Goal: Task Accomplishment & Management: Manage account settings

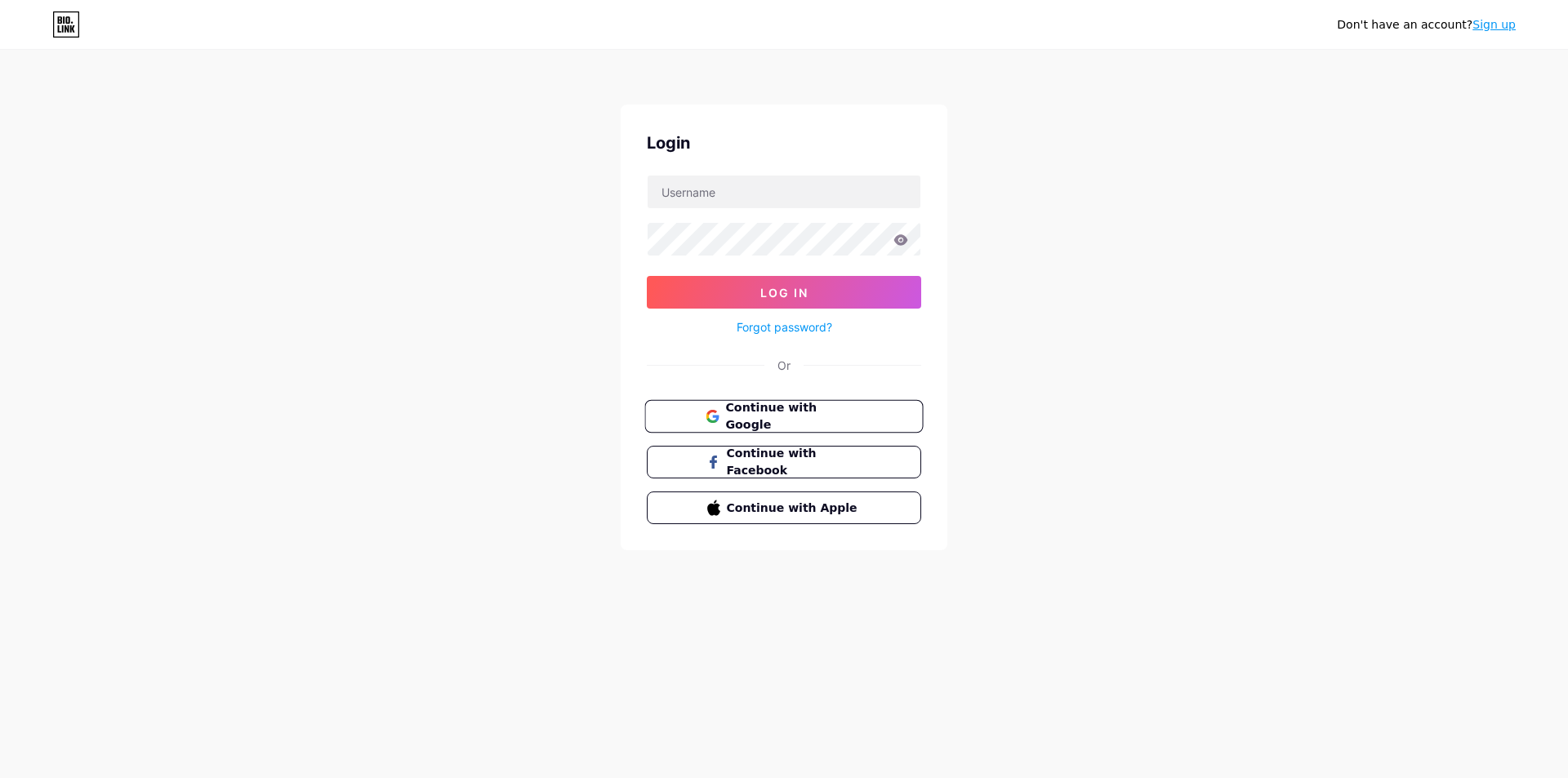
click at [783, 420] on span "Continue with Google" at bounding box center [793, 416] width 137 height 35
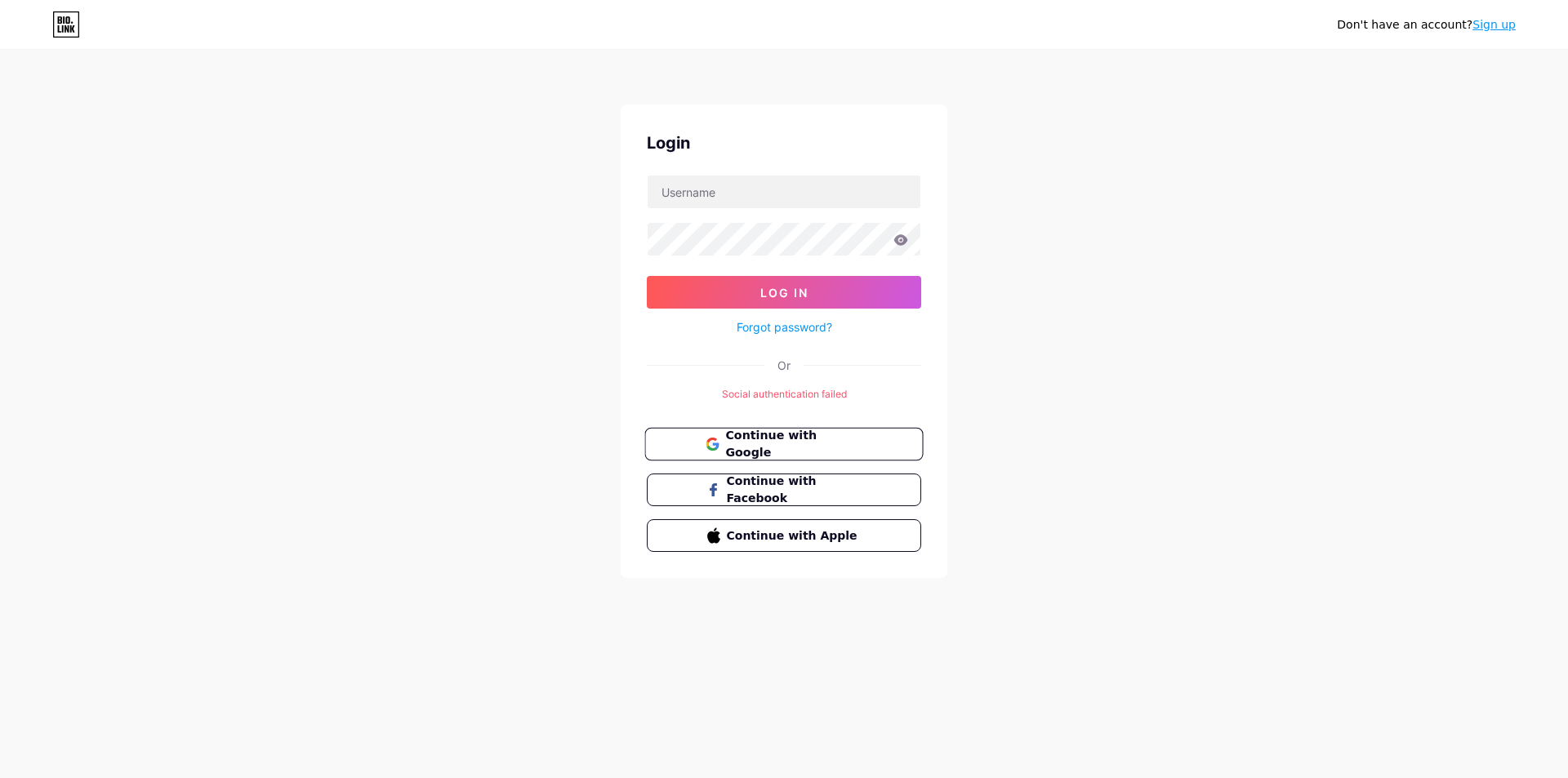
click at [797, 444] on span "Continue with Google" at bounding box center [793, 444] width 137 height 35
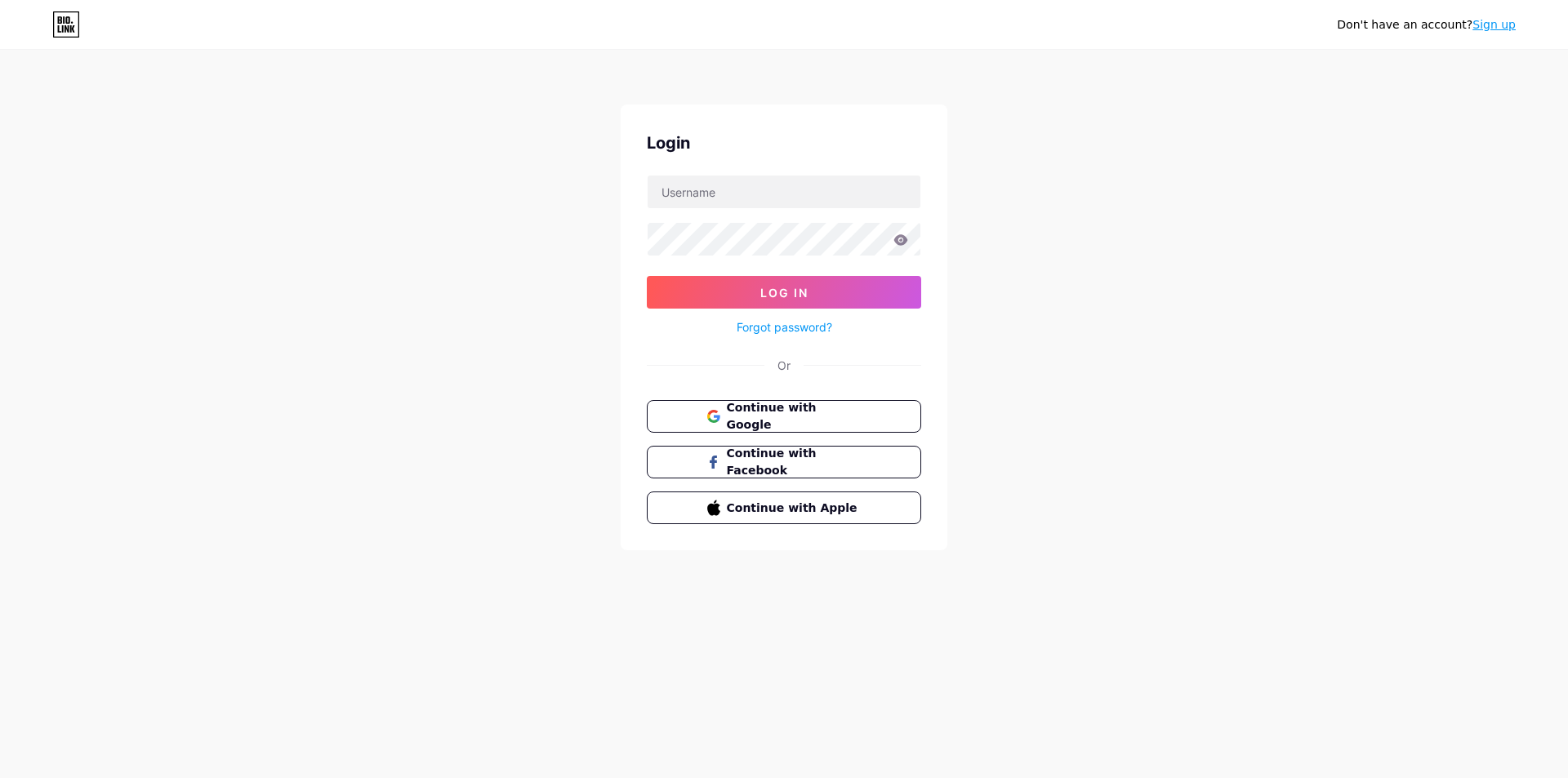
click at [1490, 28] on link "Sign up" at bounding box center [1494, 24] width 43 height 13
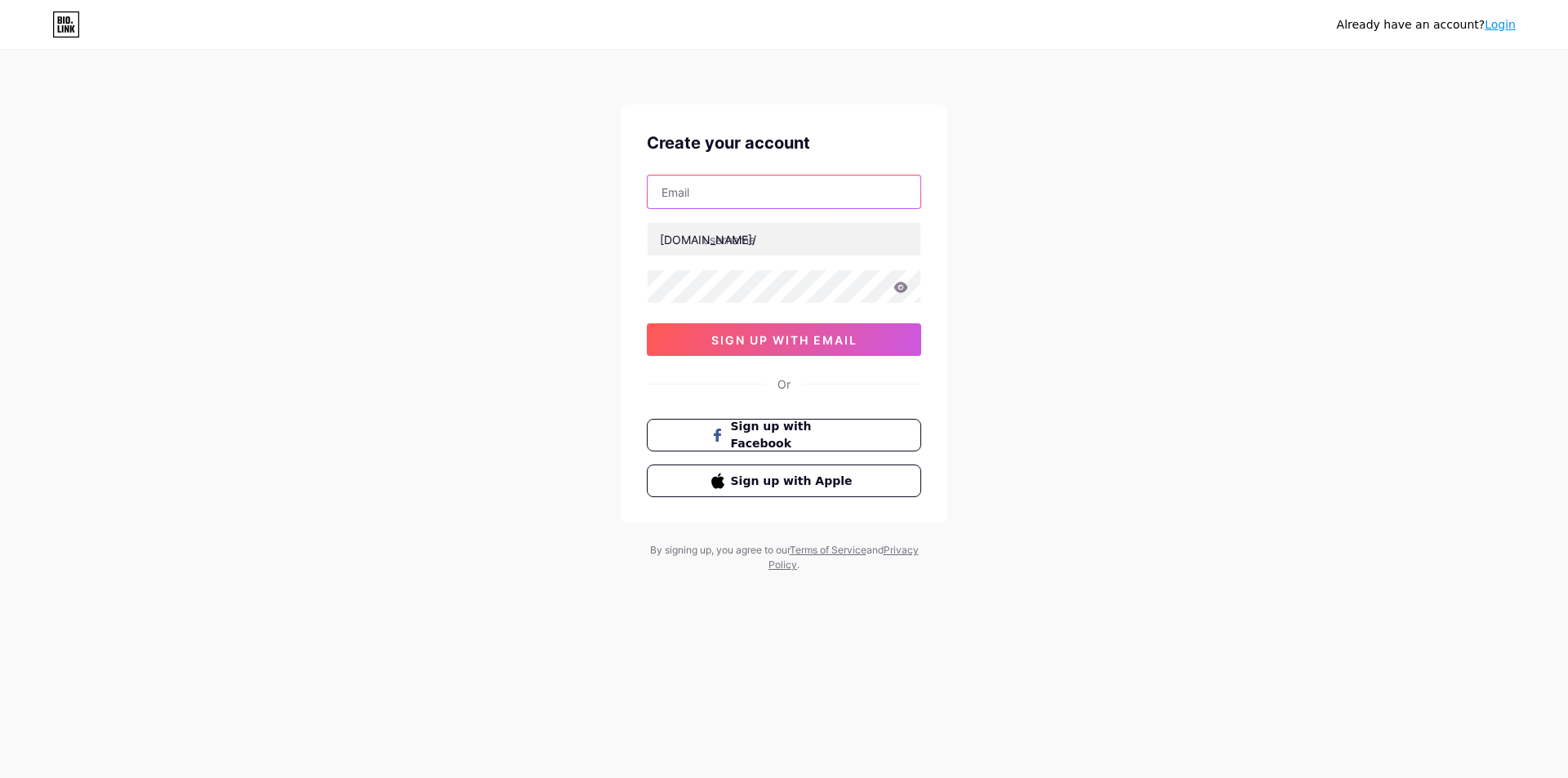
click at [764, 185] on input "text" at bounding box center [784, 192] width 273 height 33
paste input "[EMAIL_ADDRESS][DOMAIN_NAME]"
click at [746, 238] on input "text" at bounding box center [784, 239] width 273 height 33
click at [746, 200] on input "ngovan72114972111@nongbualoi.orgngovan72114972111@nongbualoi.org" at bounding box center [784, 192] width 273 height 33
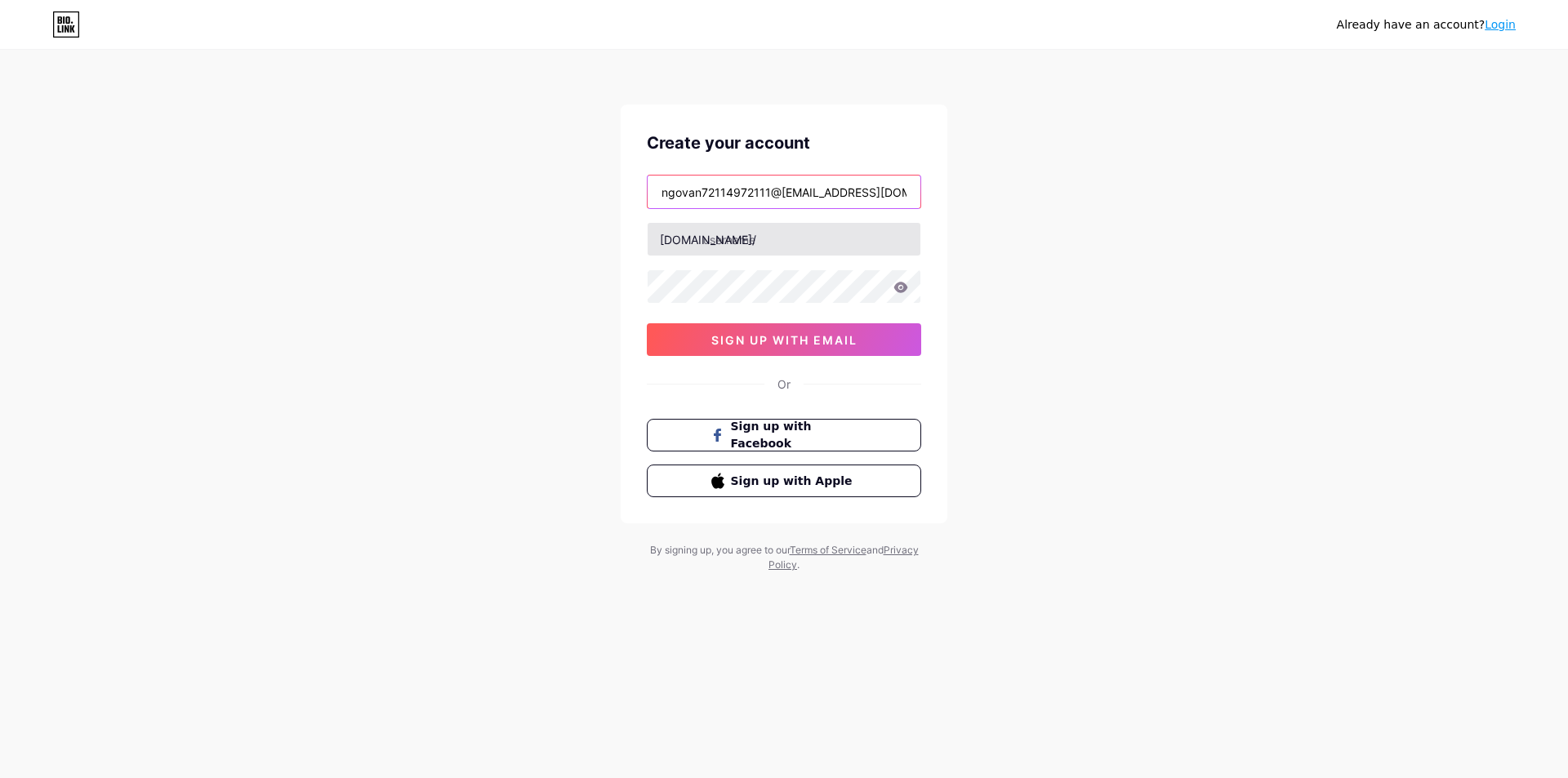
paste input "text"
type input "[EMAIL_ADDRESS][DOMAIN_NAME]"
click at [746, 243] on input "text" at bounding box center [784, 239] width 273 height 33
paste input "ngovan72114972111nongbualoi.org"
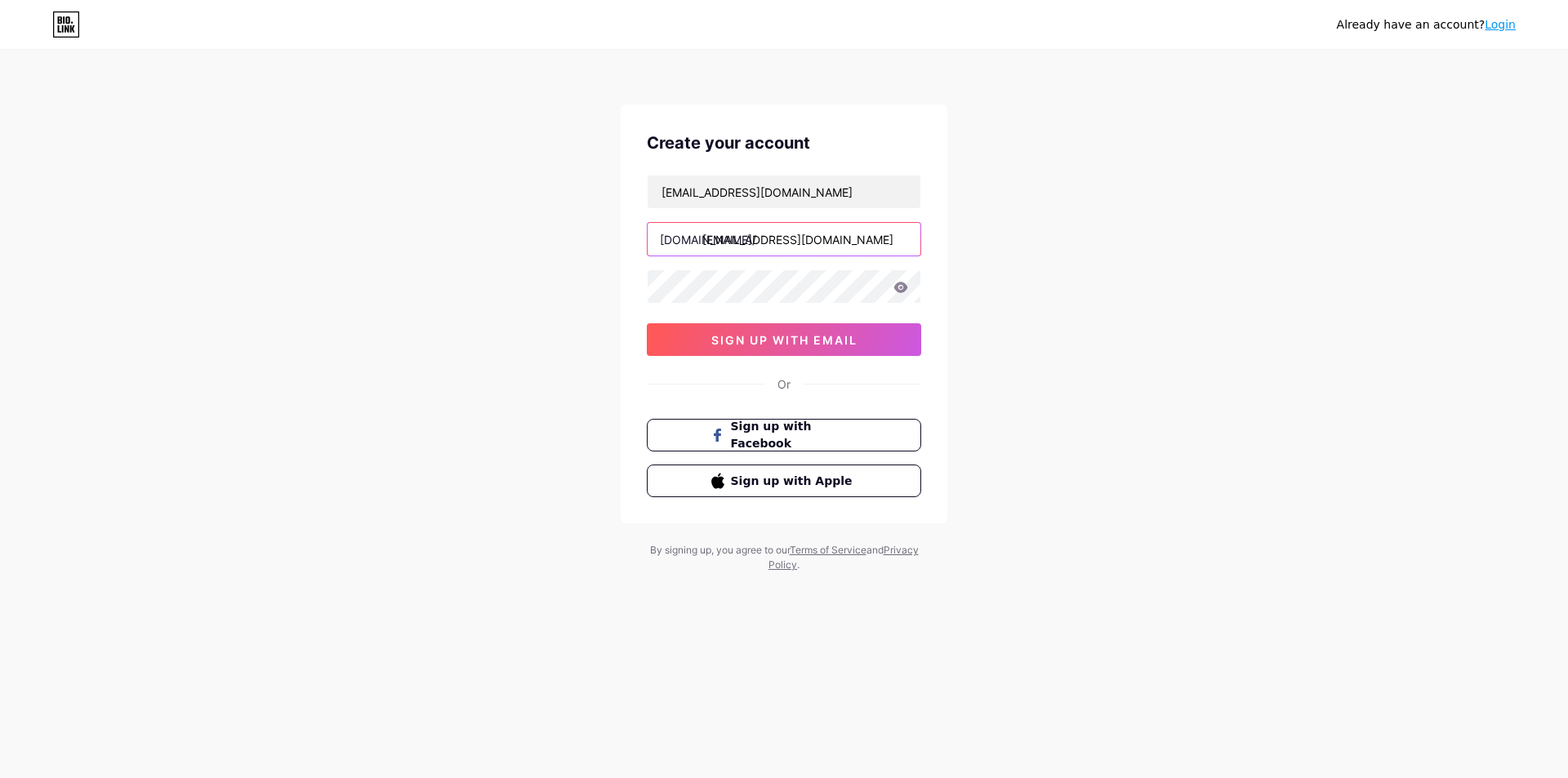
drag, startPoint x: 747, startPoint y: 242, endPoint x: 964, endPoint y: 266, distance: 218.3
click at [964, 266] on div "Already have an account? Login Create your account ngovan72114972111@nongbualoi…" at bounding box center [784, 312] width 1568 height 624
type input "ngovan"
click at [759, 346] on button "sign up with email" at bounding box center [784, 340] width 274 height 33
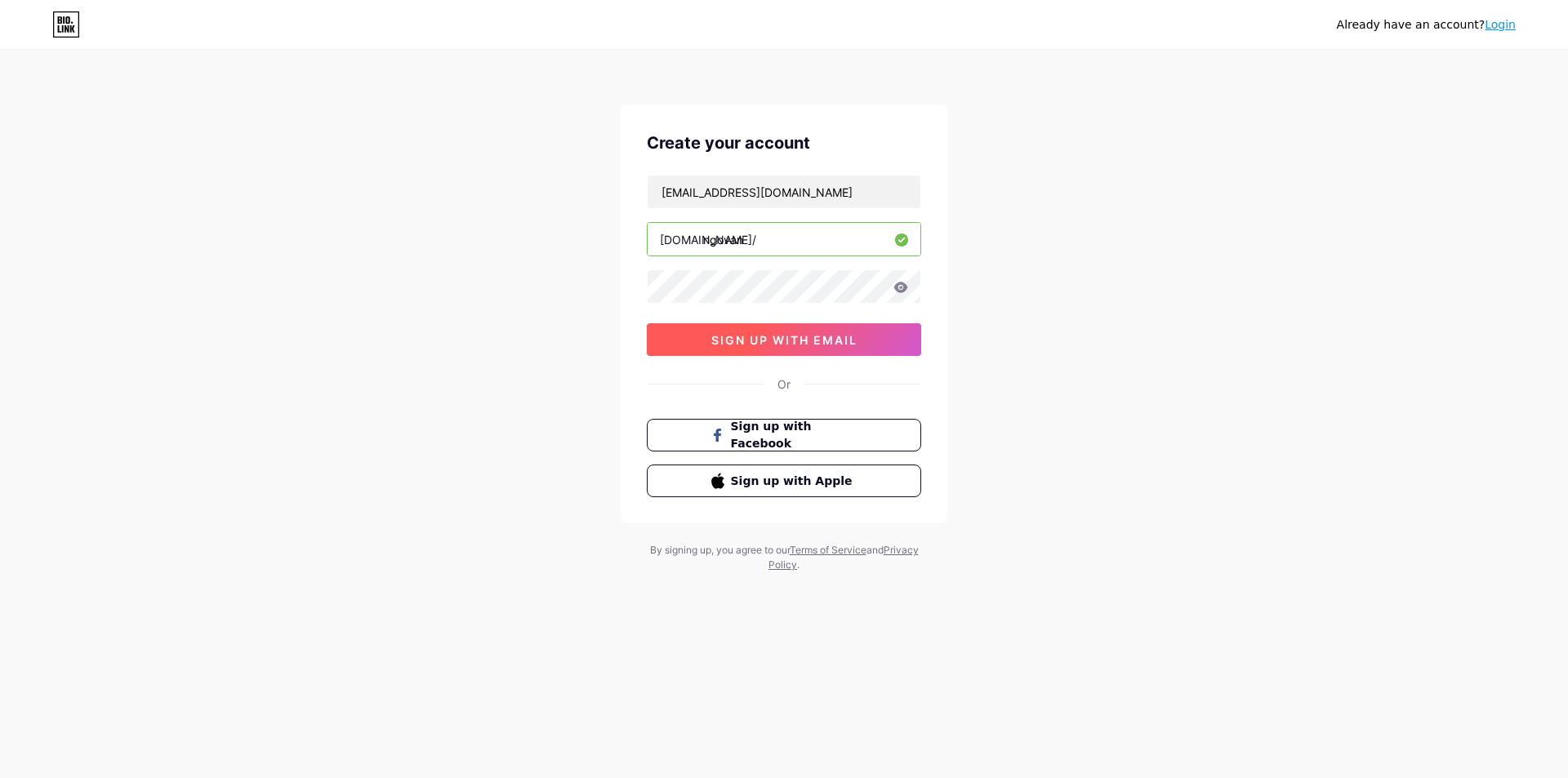
click at [778, 334] on span "sign up with email" at bounding box center [784, 340] width 146 height 14
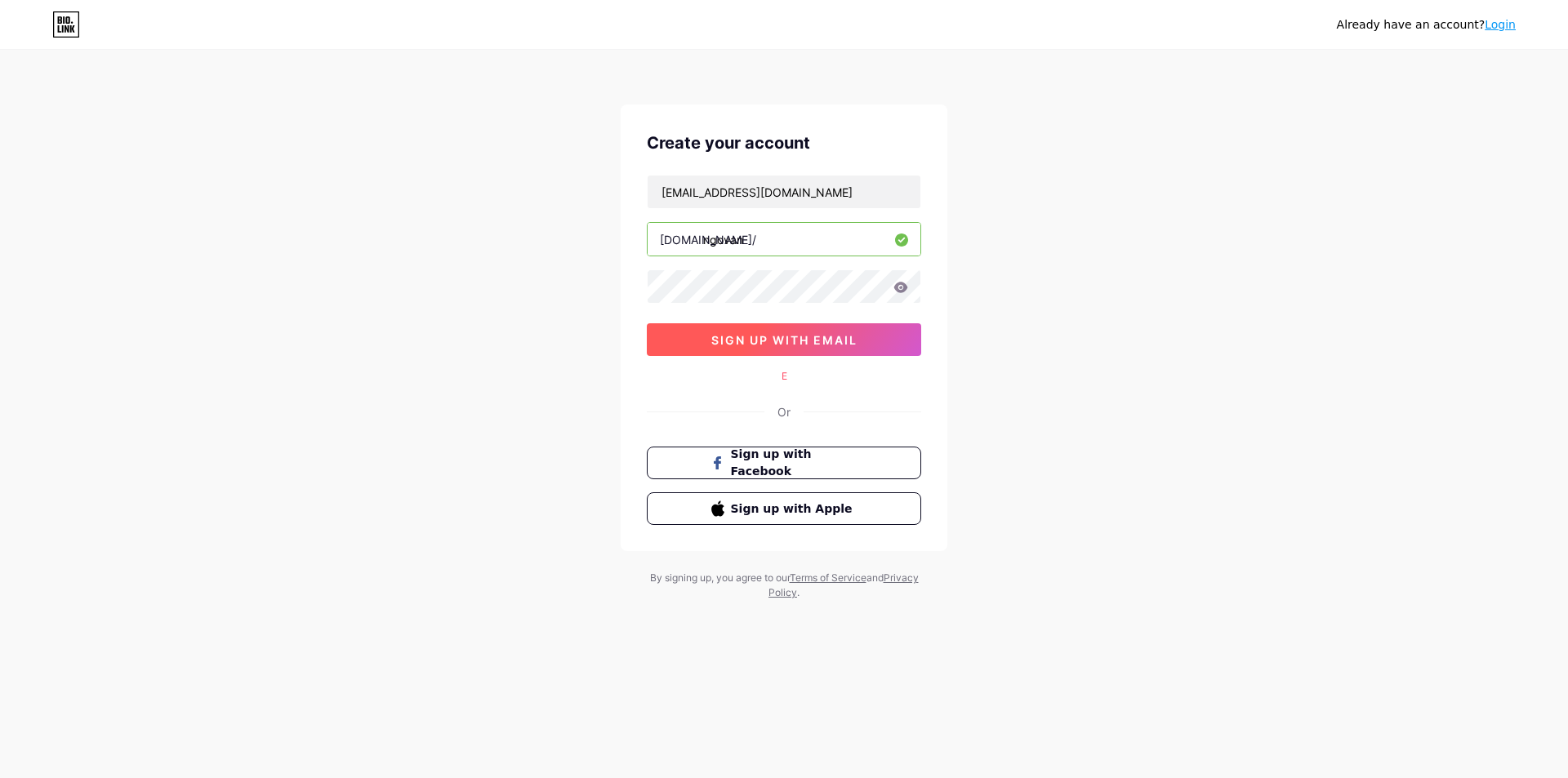
click at [780, 337] on span "sign up with email" at bounding box center [784, 340] width 146 height 14
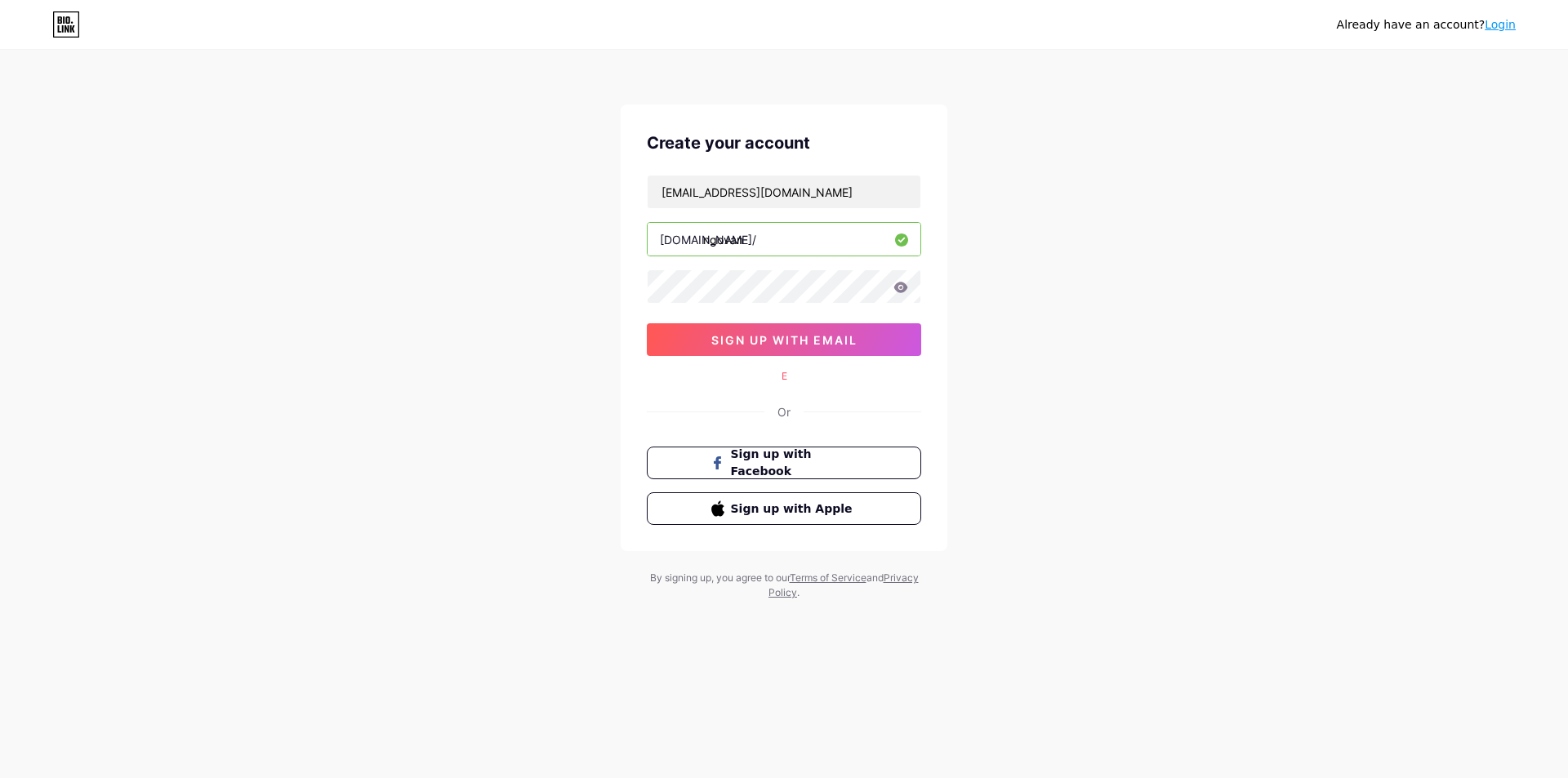
click at [772, 255] on div "ngovan" at bounding box center [784, 239] width 274 height 34
click at [777, 243] on input "ngovan" at bounding box center [784, 239] width 273 height 33
click at [767, 341] on span "sign up with email" at bounding box center [784, 340] width 146 height 14
click at [785, 235] on input "ngovanư" at bounding box center [784, 239] width 273 height 33
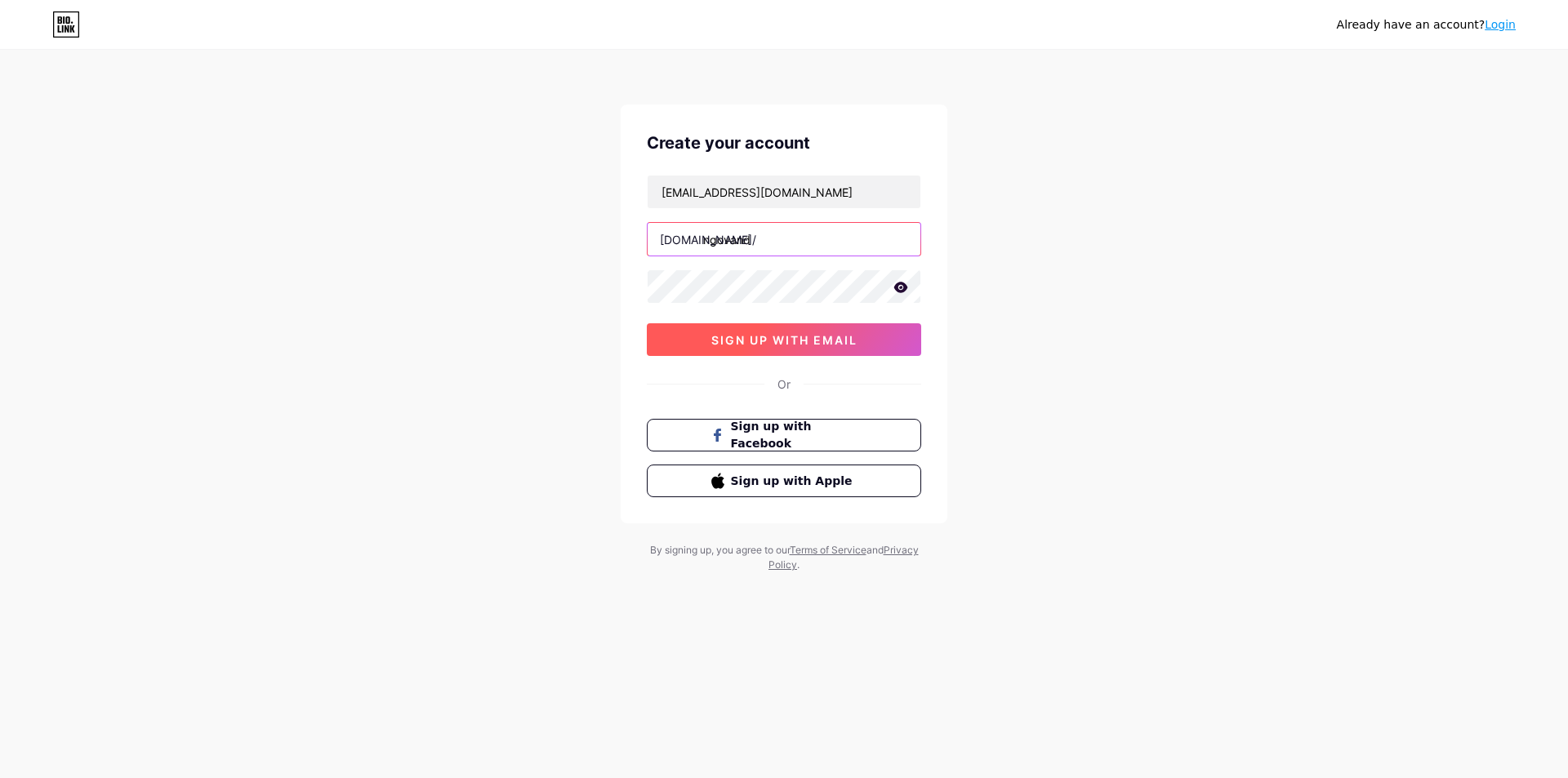
type input "ngovand"
click at [747, 340] on span "sign up with email" at bounding box center [784, 340] width 146 height 14
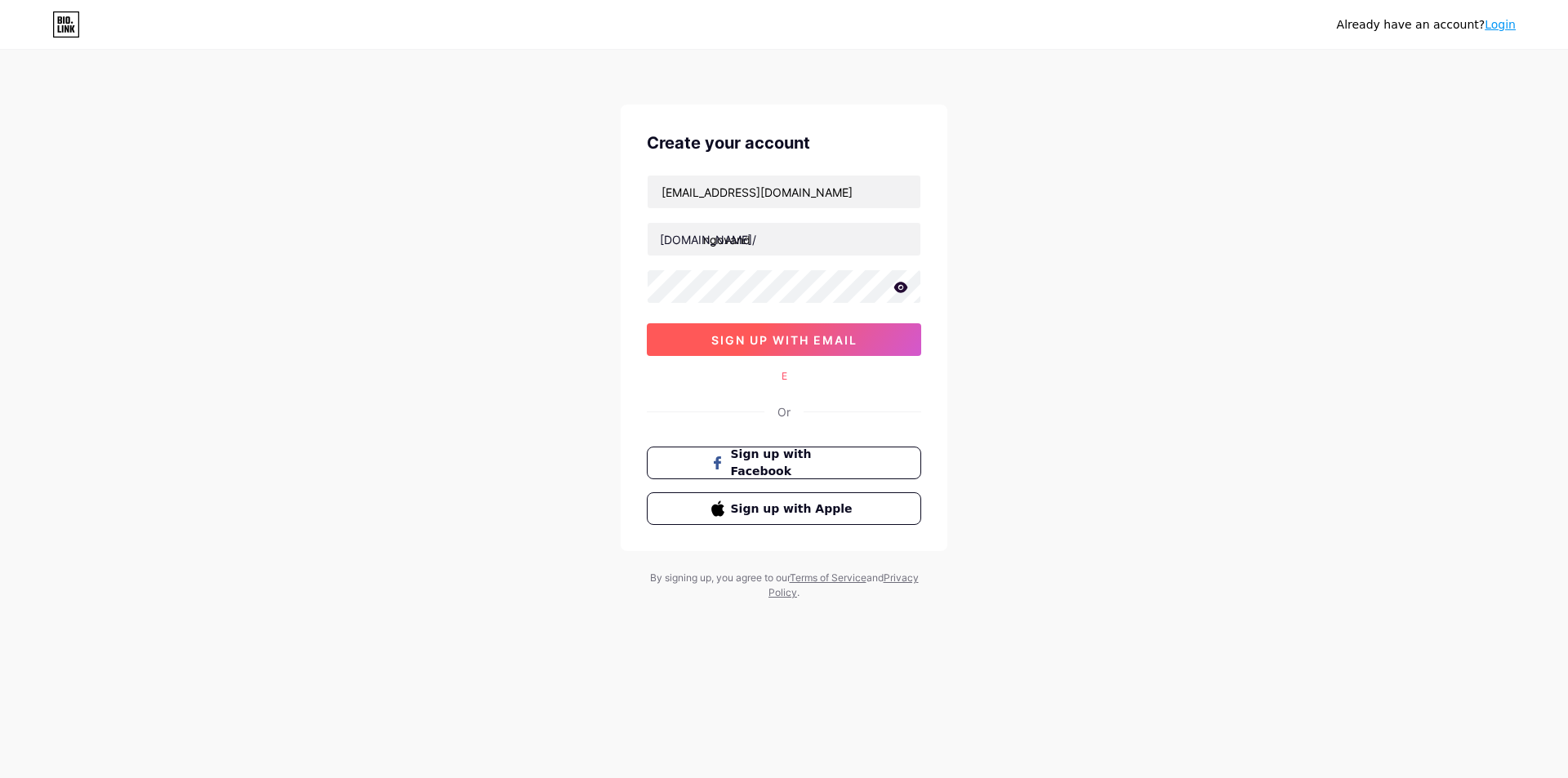
click at [747, 340] on span "sign up with email" at bounding box center [784, 340] width 146 height 14
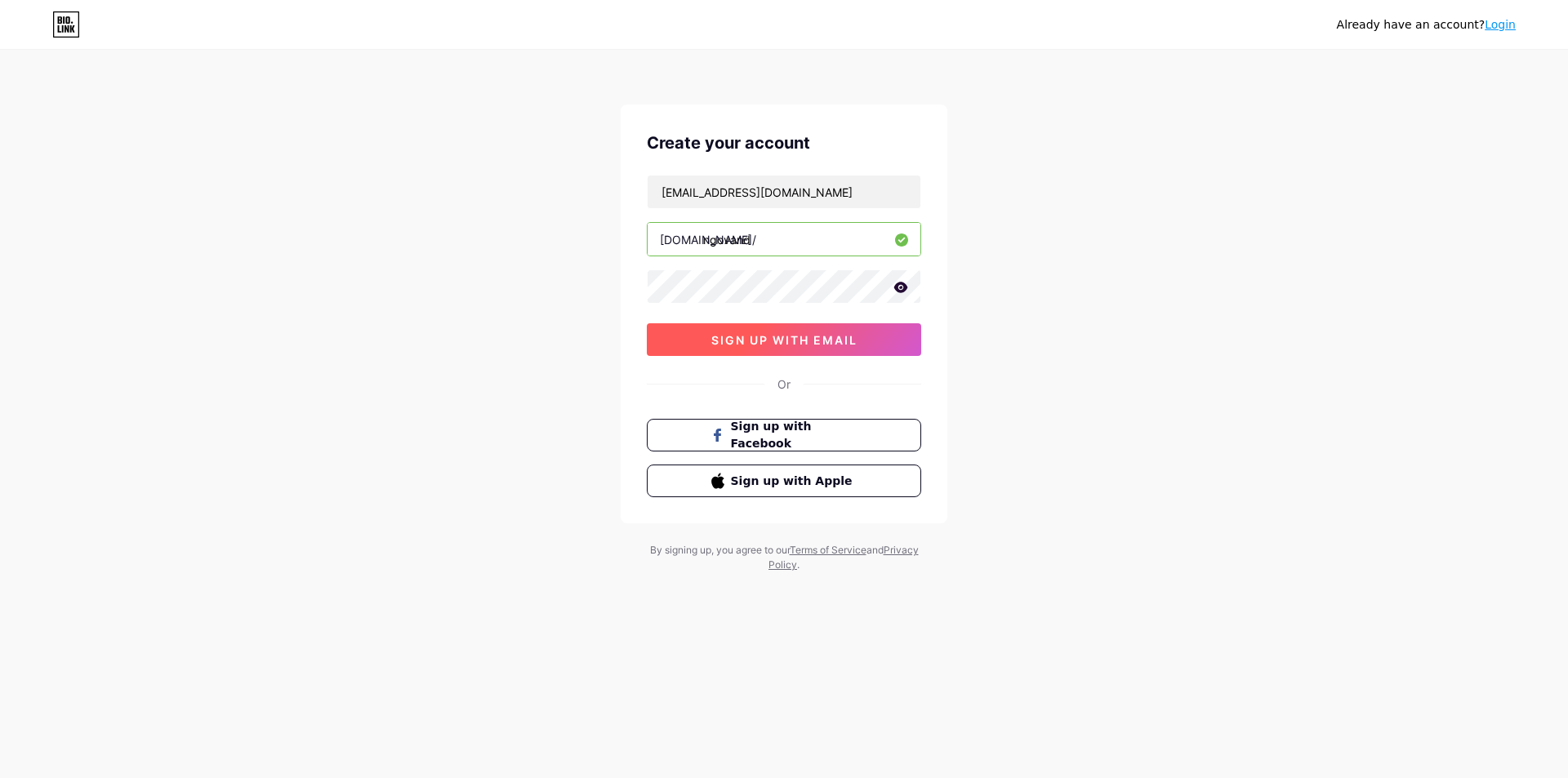
click at [747, 340] on span "sign up with email" at bounding box center [784, 340] width 146 height 14
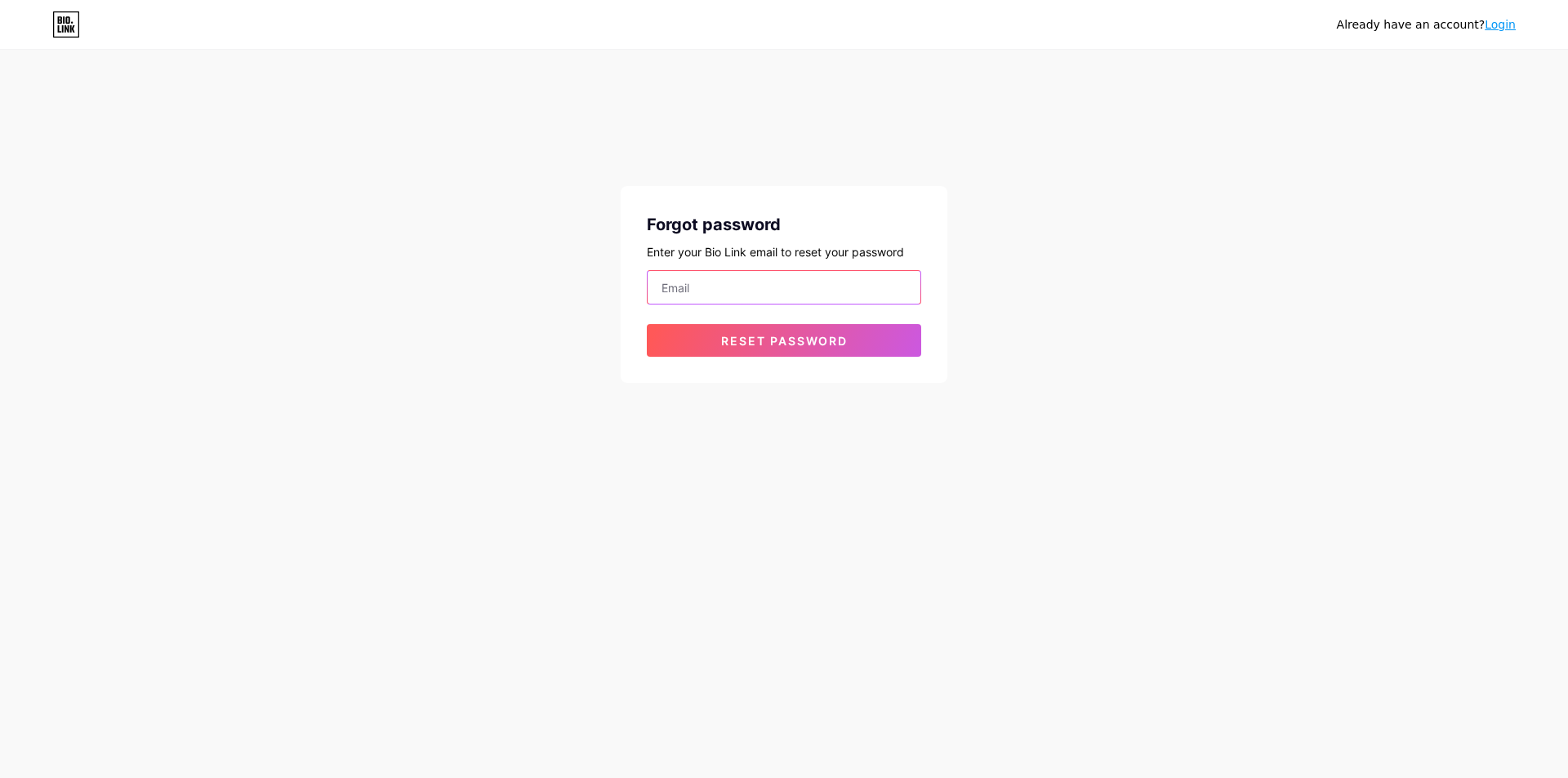
click at [729, 276] on input "email" at bounding box center [784, 287] width 273 height 33
paste input "[EMAIL_ADDRESS][DOMAIN_NAME]"
type input "ngovan72114972111@nongbualoi.org"
click at [710, 324] on button "Reset password" at bounding box center [784, 340] width 274 height 33
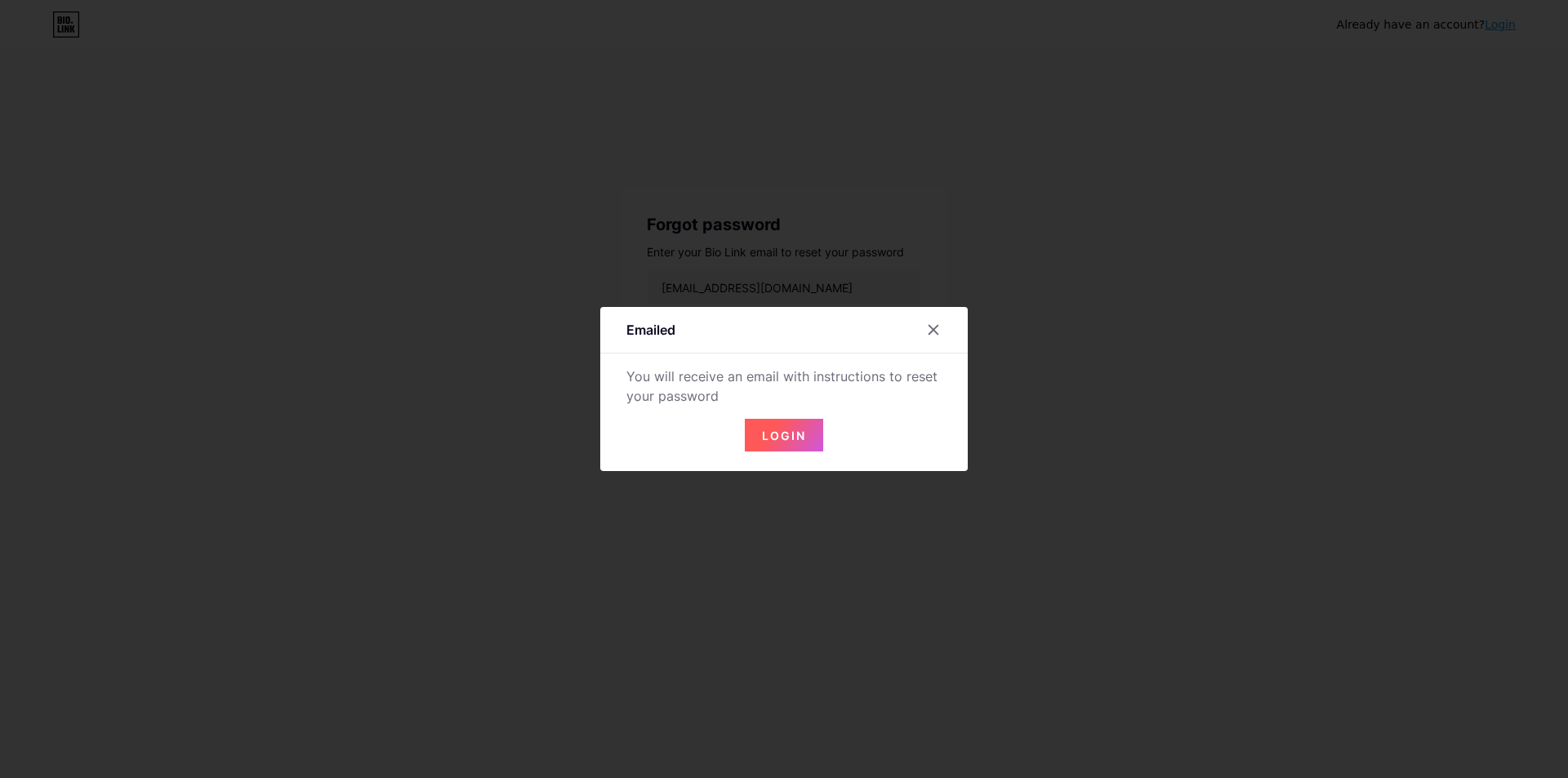
click at [781, 442] on button "Login" at bounding box center [784, 435] width 78 height 33
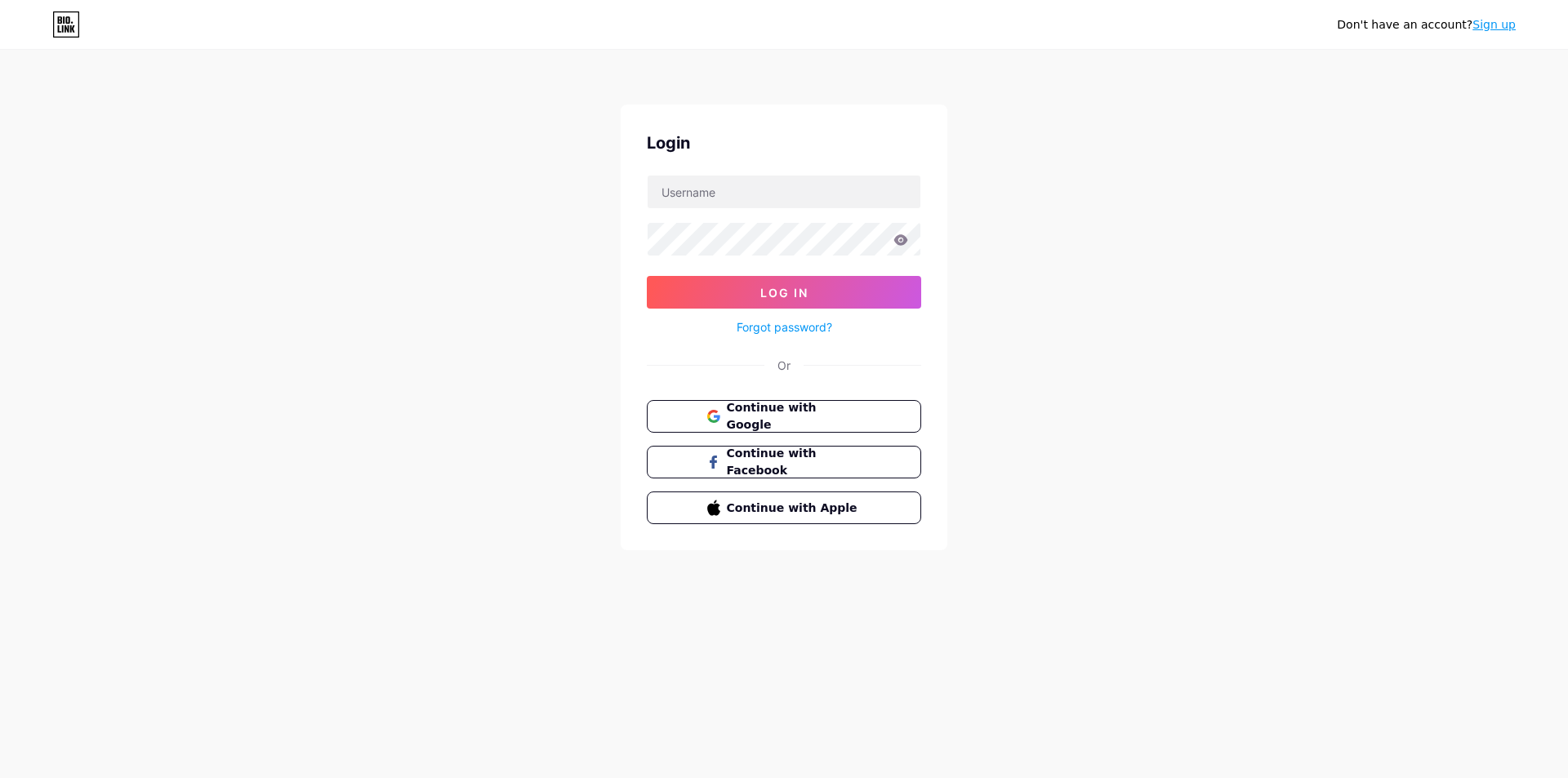
click at [1094, 350] on div "Don't have an account? Sign up Login Log In Forgot password? Or Continue with G…" at bounding box center [784, 301] width 1568 height 603
click at [685, 205] on input "text" at bounding box center [784, 192] width 273 height 33
paste input "[EMAIL_ADDRESS][DOMAIN_NAME]"
type input "[EMAIL_ADDRESS][DOMAIN_NAME]"
click at [705, 289] on button "Log In" at bounding box center [784, 292] width 274 height 33
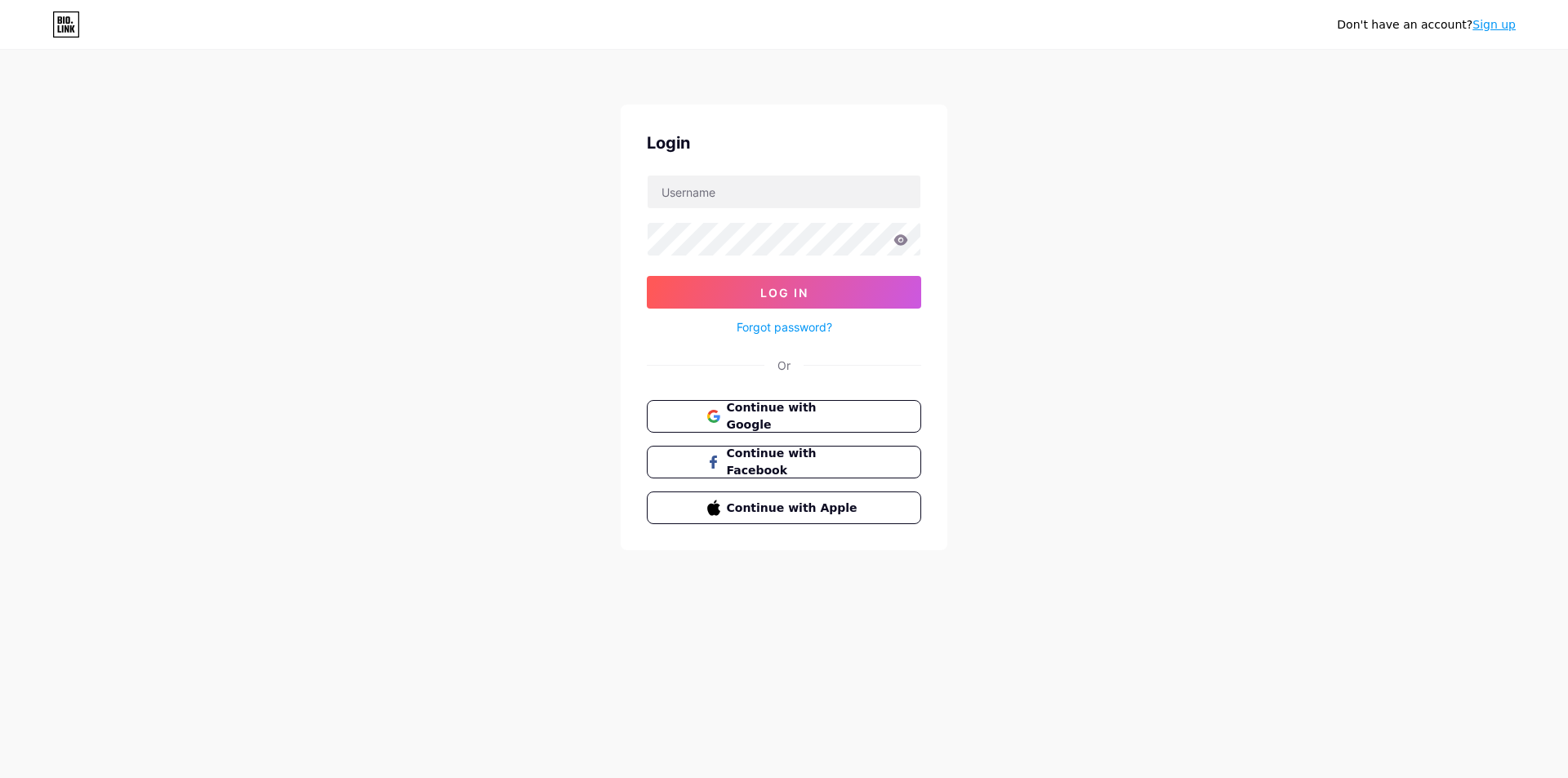
click at [62, 23] on icon at bounding box center [66, 24] width 28 height 26
click at [701, 181] on input "text" at bounding box center [784, 192] width 273 height 33
paste input "[EMAIL_ADDRESS][DOMAIN_NAME]"
type input "[EMAIL_ADDRESS][DOMAIN_NAME]"
click at [675, 283] on button "Log In" at bounding box center [784, 292] width 274 height 33
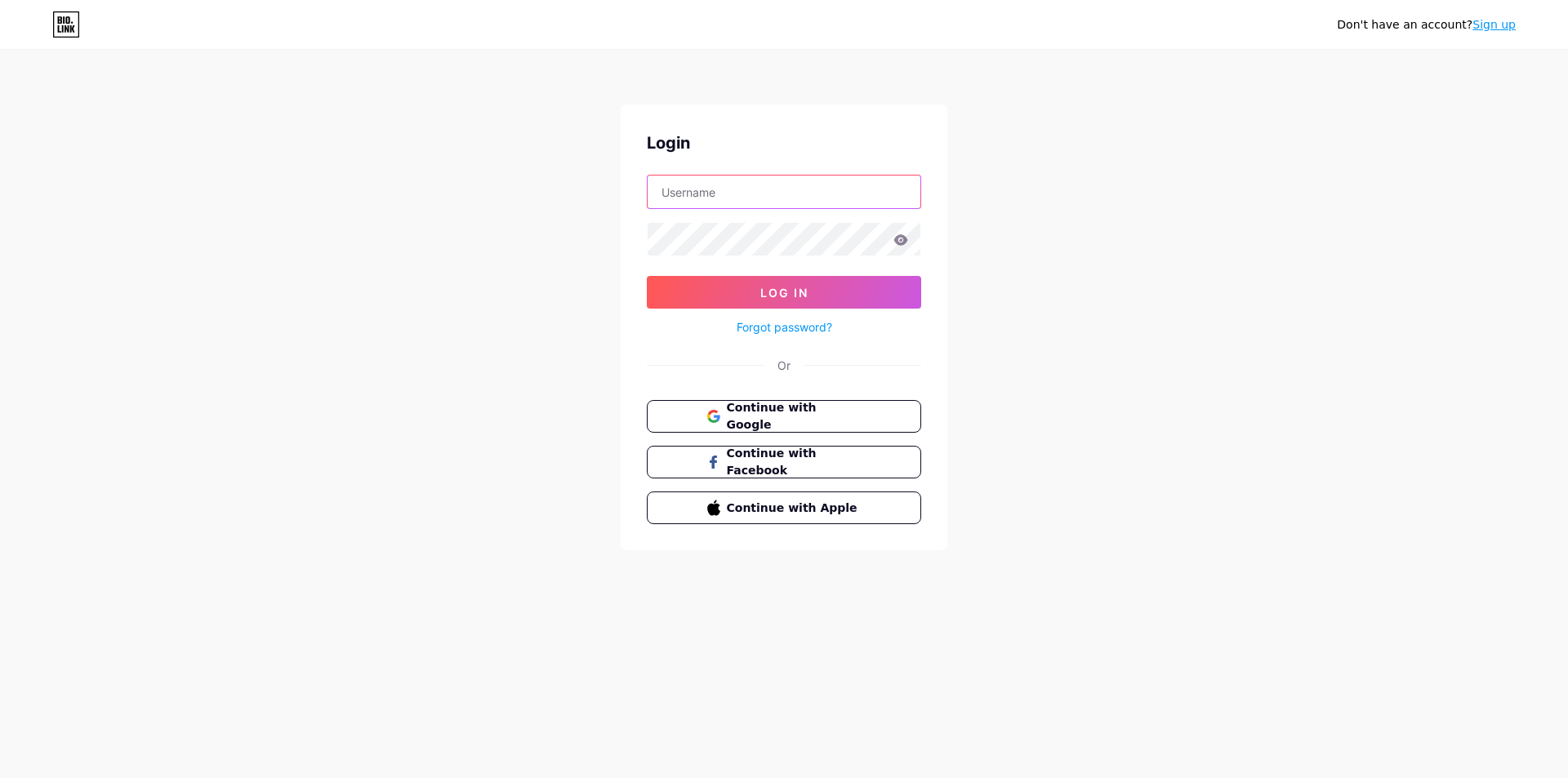
click at [731, 187] on input "text" at bounding box center [784, 192] width 273 height 33
paste input "[EMAIL_ADDRESS][DOMAIN_NAME]"
type input "[EMAIL_ADDRESS][DOMAIN_NAME]"
click at [700, 290] on button "Log In" at bounding box center [784, 292] width 274 height 33
